Goal: Communication & Community: Answer question/provide support

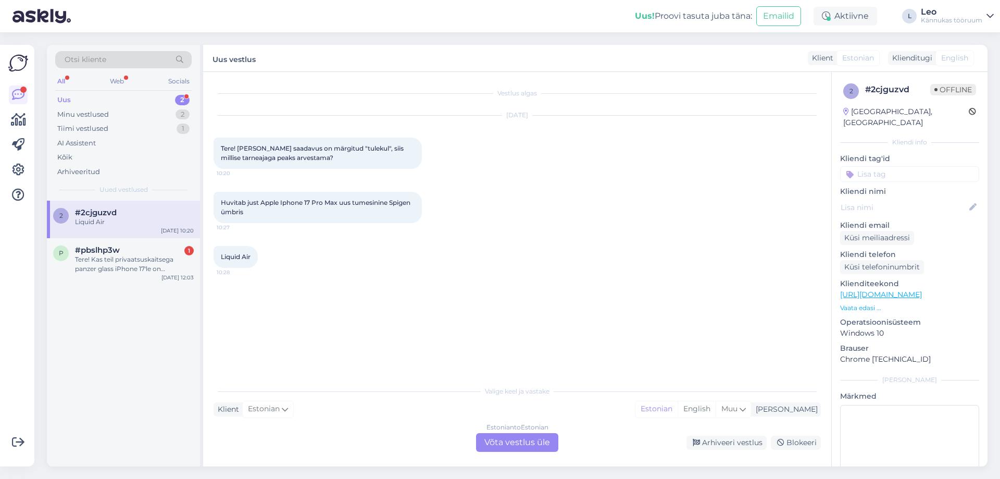
click at [546, 439] on div "Estonian to Estonian Võta vestlus üle" at bounding box center [517, 442] width 82 height 19
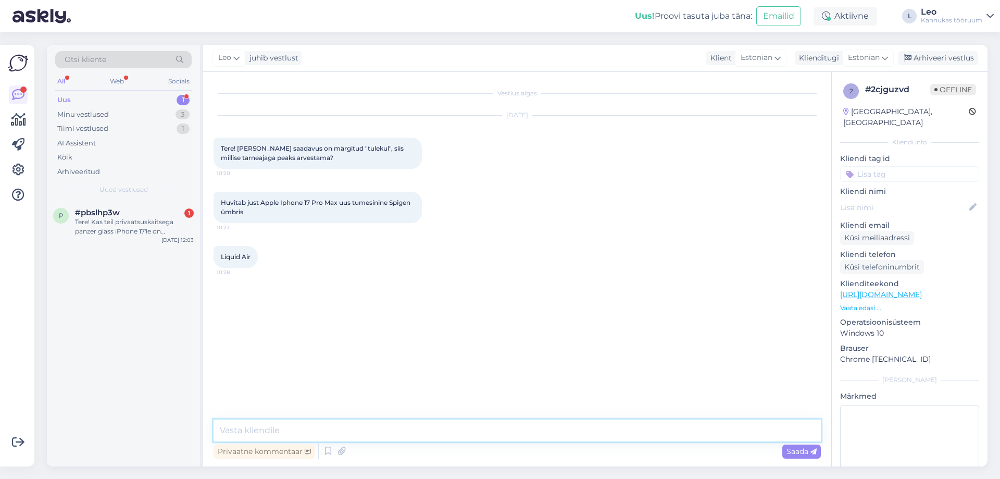
click at [373, 430] on textarea at bounding box center [516, 430] width 607 height 22
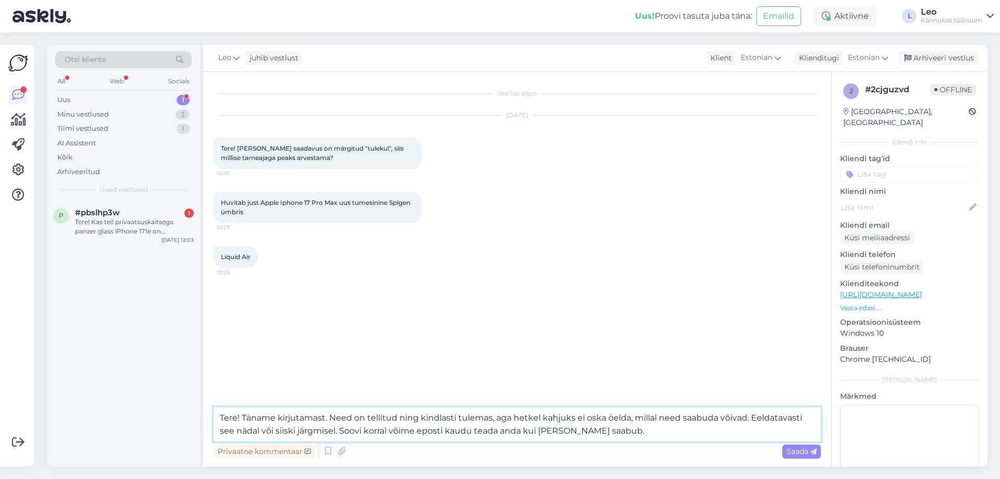
click at [808, 416] on textarea "Tere! Täname kirjutamast. Need on tellitud ning kindlasti tulemas, aga hetkel k…" at bounding box center [516, 424] width 607 height 34
click at [312, 430] on textarea "Tere! Täname kirjutamast. Need on tellitud ning kindlasti tulemas, aga hetkel k…" at bounding box center [516, 424] width 607 height 34
type textarea "Tere! Täname kirjutamast. Need on tellitud ning kindlasti tulemas, aga hetkel k…"
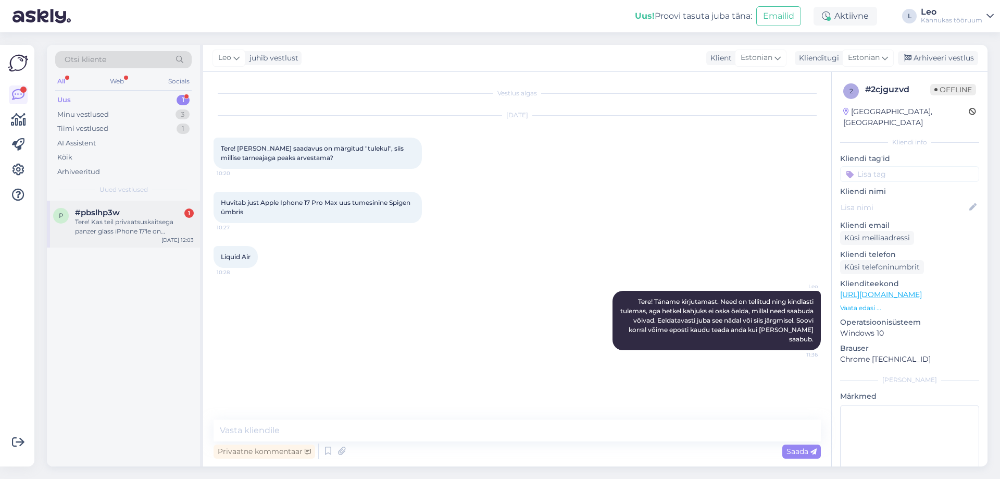
click at [115, 208] on span "#pbslhp3w" at bounding box center [97, 212] width 45 height 9
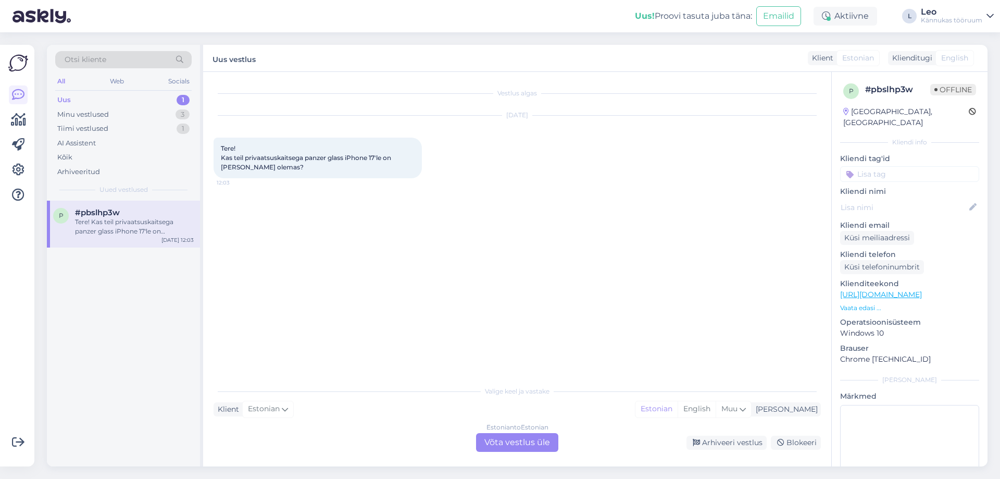
click at [526, 448] on div "Estonian to Estonian Võta vestlus üle" at bounding box center [517, 442] width 82 height 19
click at [526, 446] on div "Estonian to Estonian Võta vestlus üle" at bounding box center [517, 442] width 82 height 19
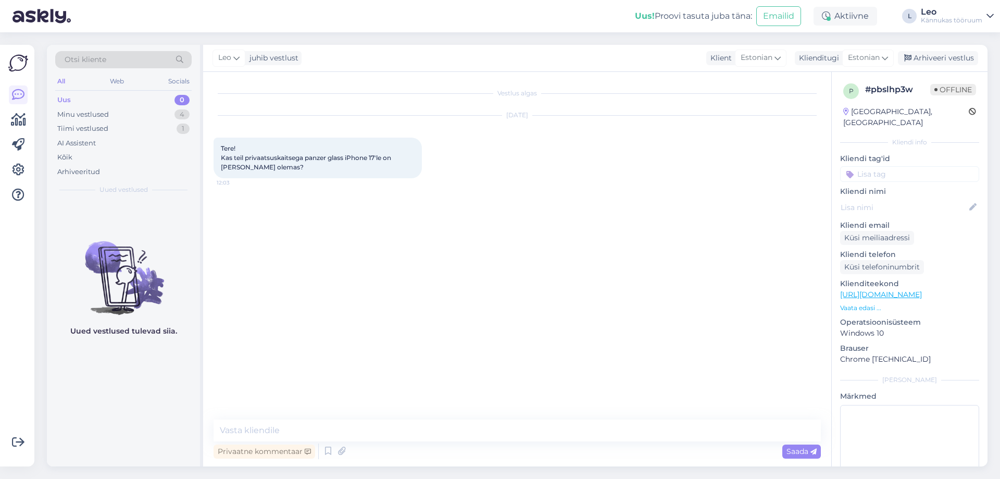
click at [407, 418] on div "Vestlus algas [DATE] Tere! Kas teil privaatsuskaitsega panzer glass iPhone 17'l…" at bounding box center [517, 269] width 628 height 394
click at [403, 421] on textarea at bounding box center [516, 430] width 607 height 22
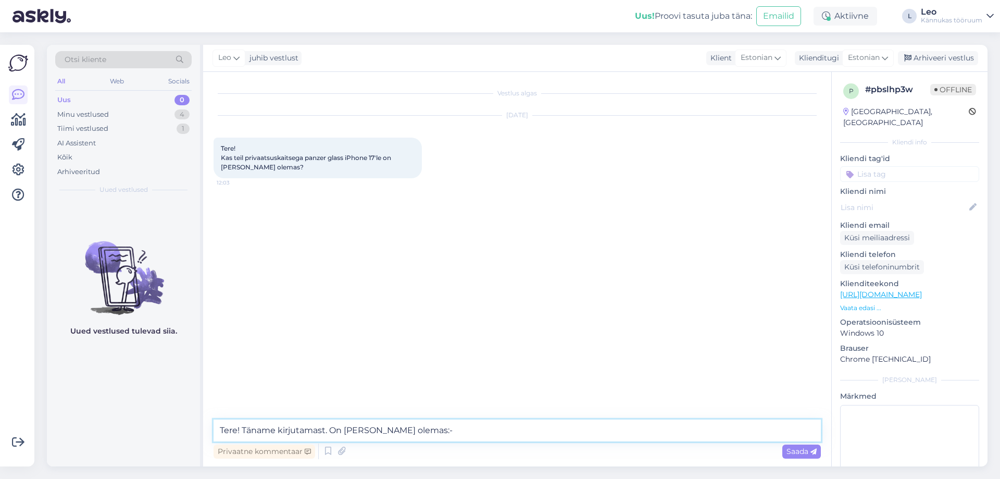
type textarea "Tere! Täname kirjutamast. On [PERSON_NAME] olemas:-)"
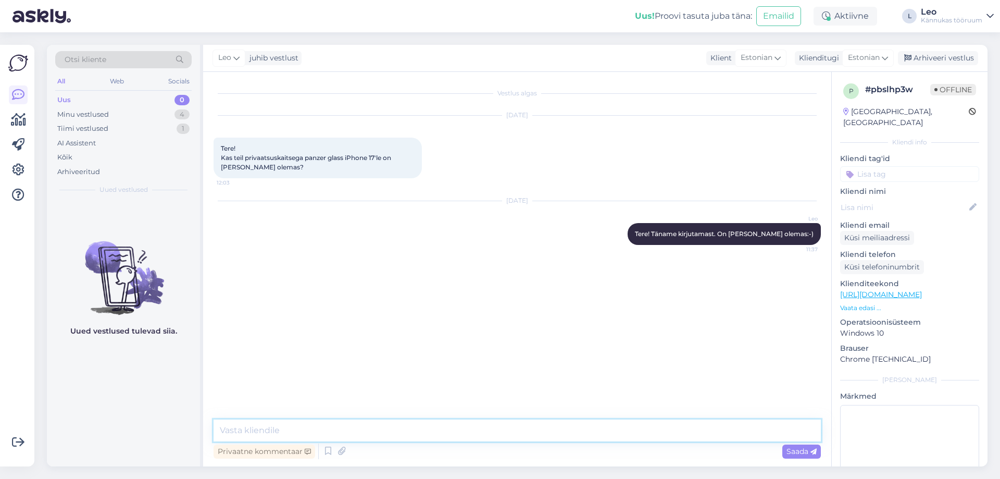
paste textarea "[URL][DOMAIN_NAME]"
type textarea "[URL][DOMAIN_NAME]"
